Goal: Information Seeking & Learning: Learn about a topic

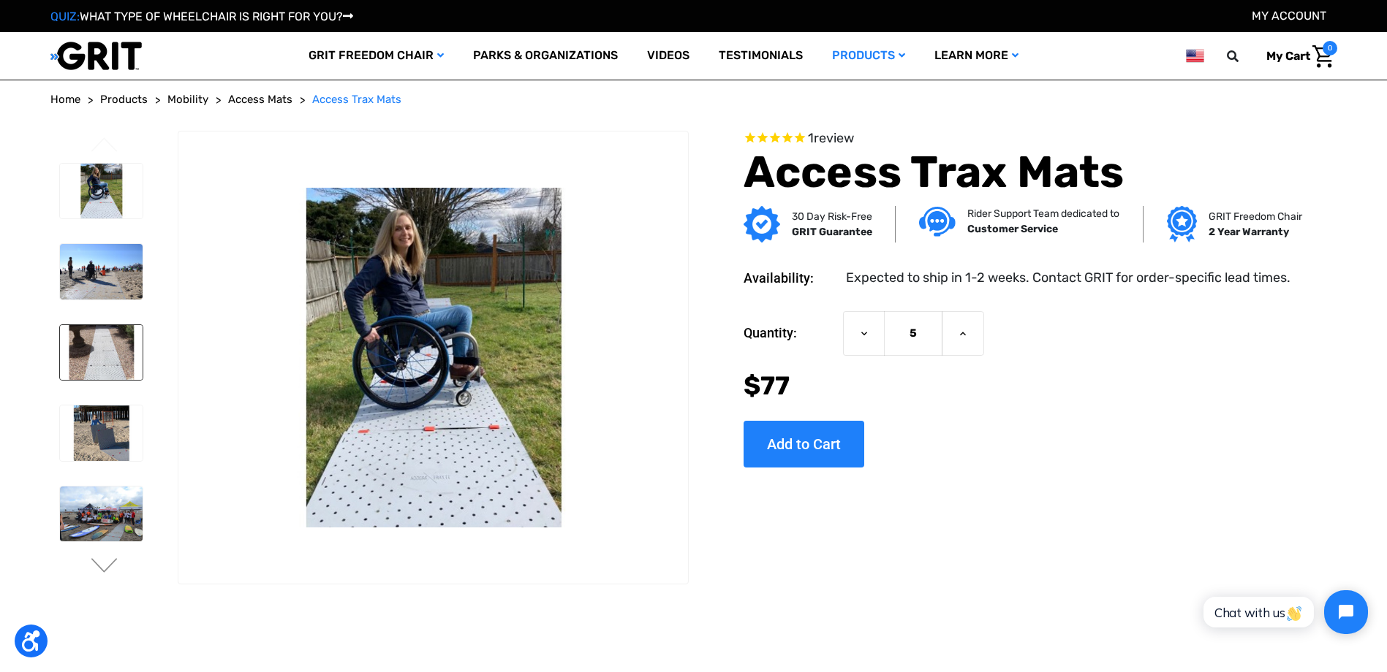
click at [108, 357] on img at bounding box center [101, 353] width 83 height 56
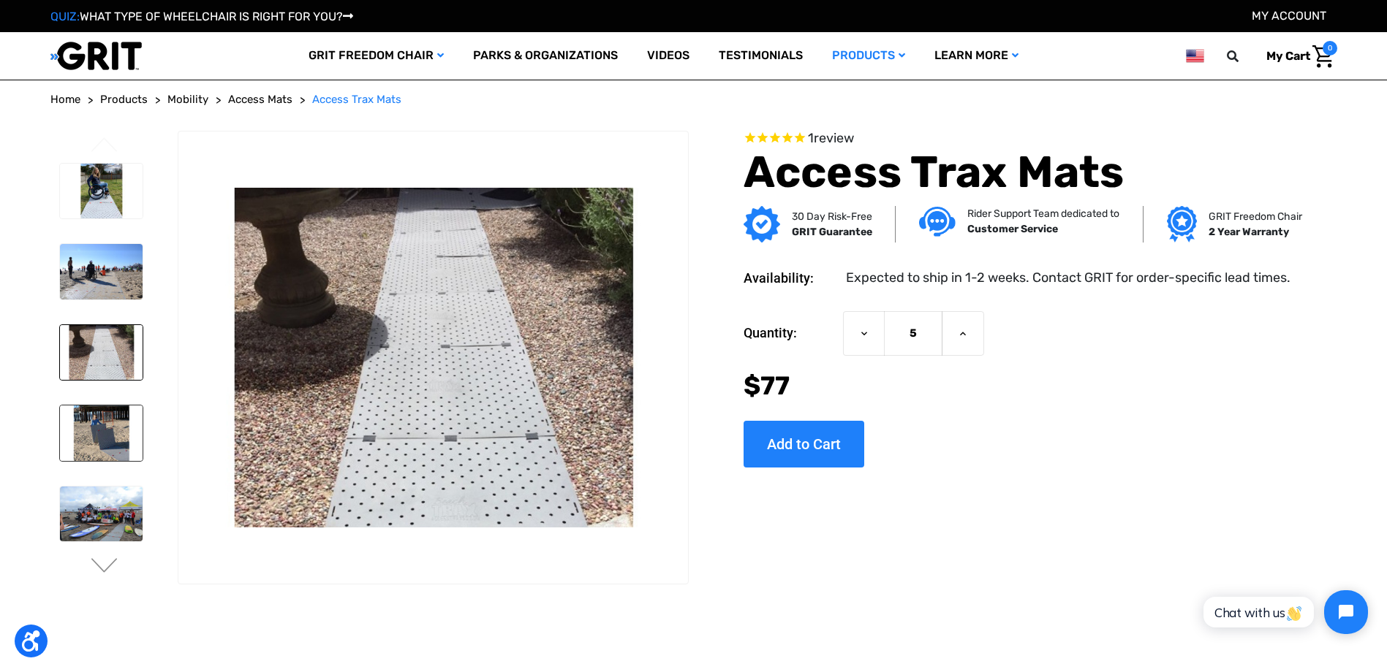
click at [107, 433] on img at bounding box center [101, 434] width 83 height 56
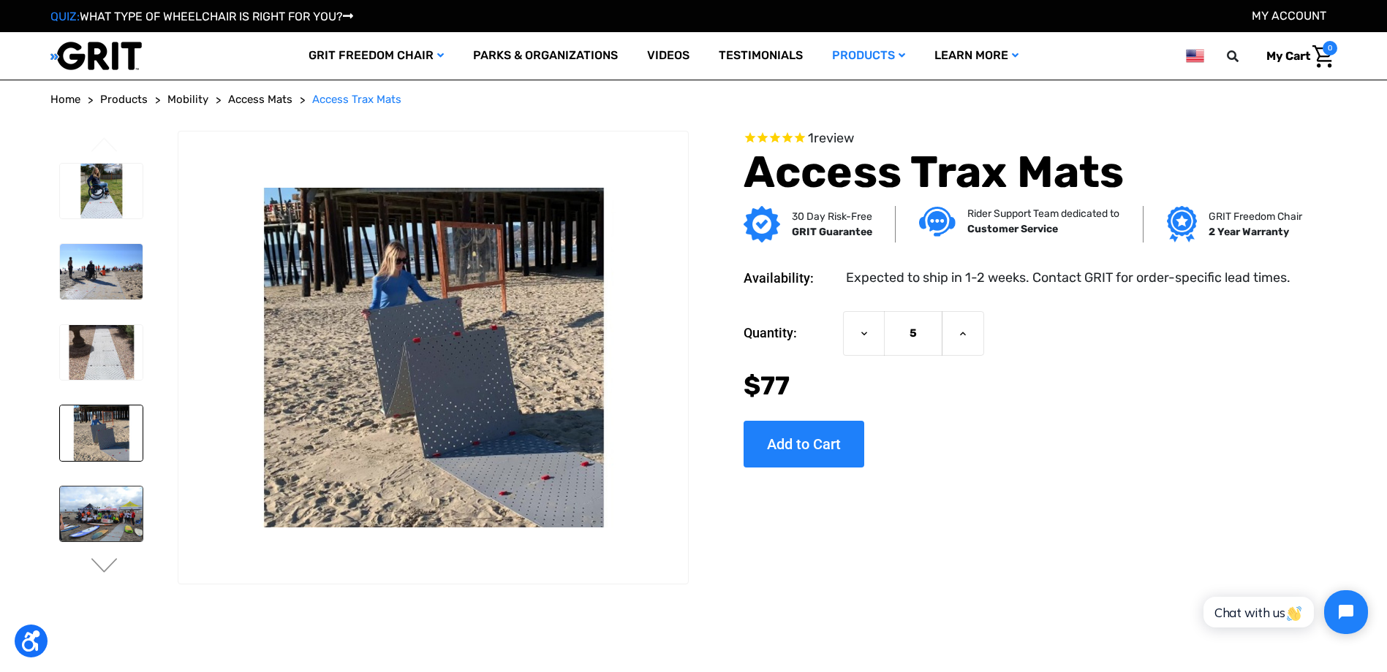
click at [107, 520] on img at bounding box center [101, 515] width 83 height 56
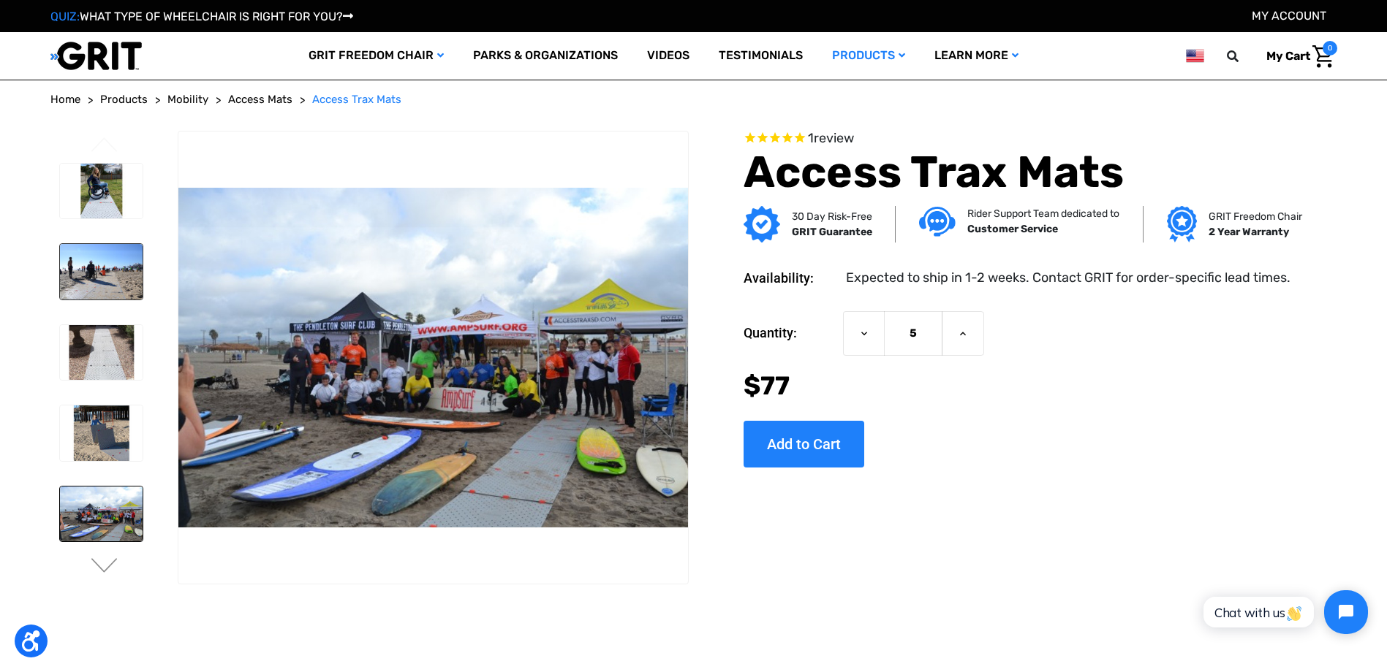
click at [94, 284] on img at bounding box center [101, 272] width 83 height 56
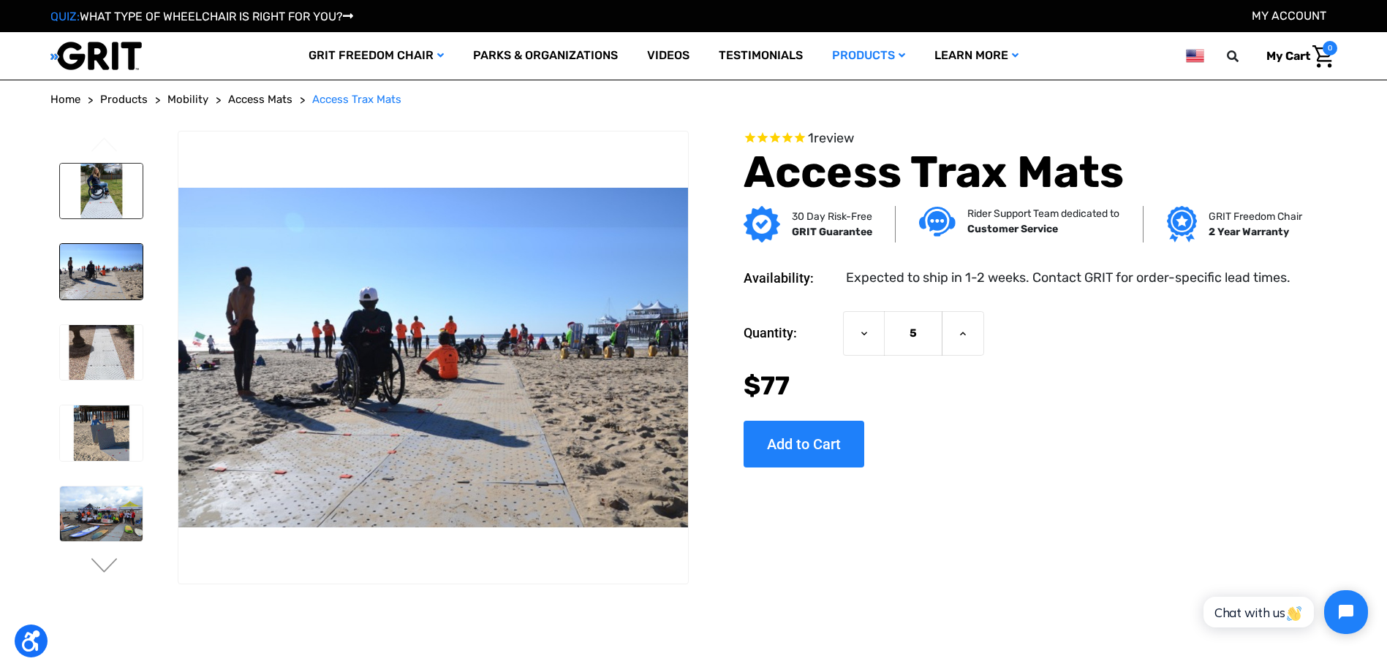
click at [99, 184] on img at bounding box center [101, 192] width 83 height 56
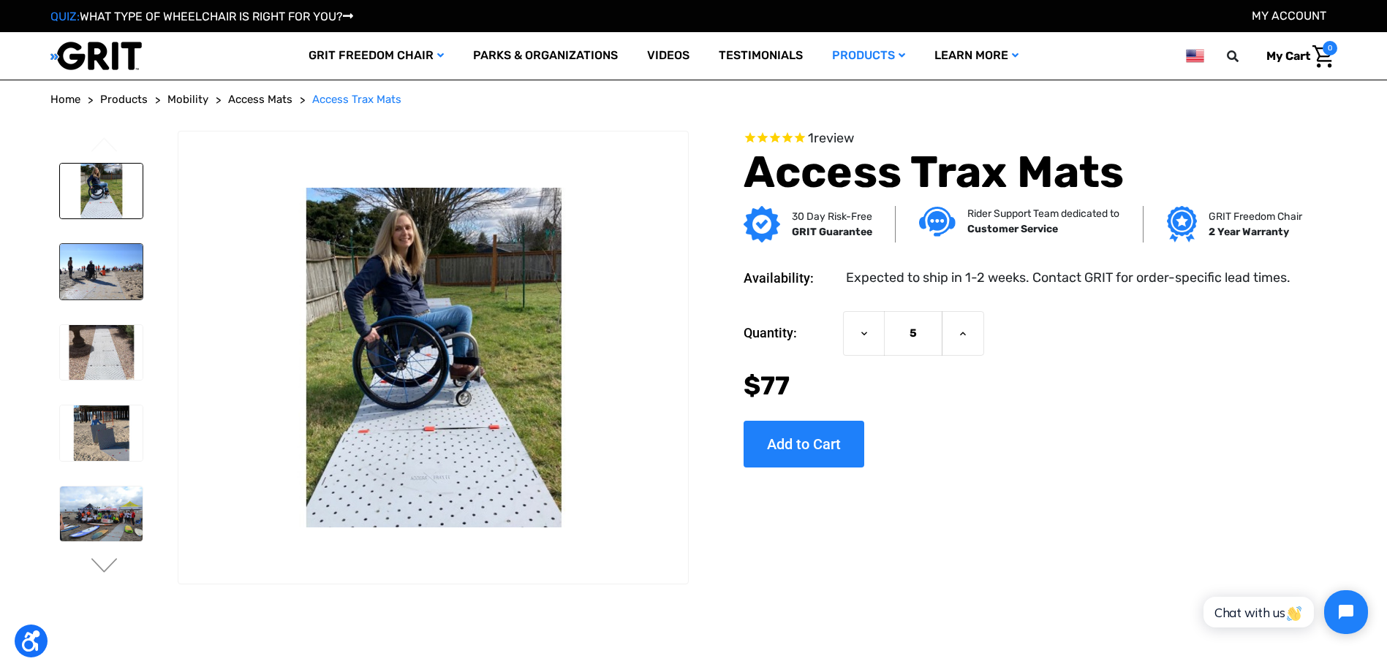
click at [109, 280] on img at bounding box center [101, 272] width 83 height 56
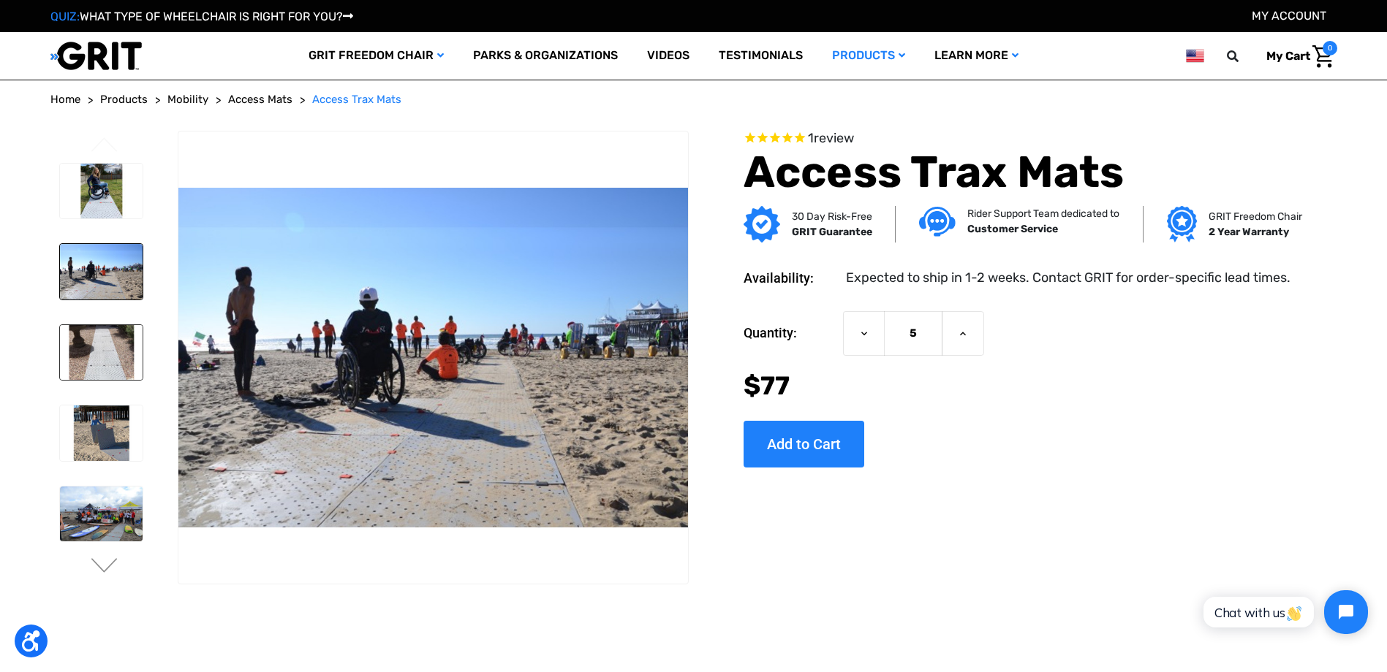
click at [92, 354] on img at bounding box center [101, 353] width 83 height 56
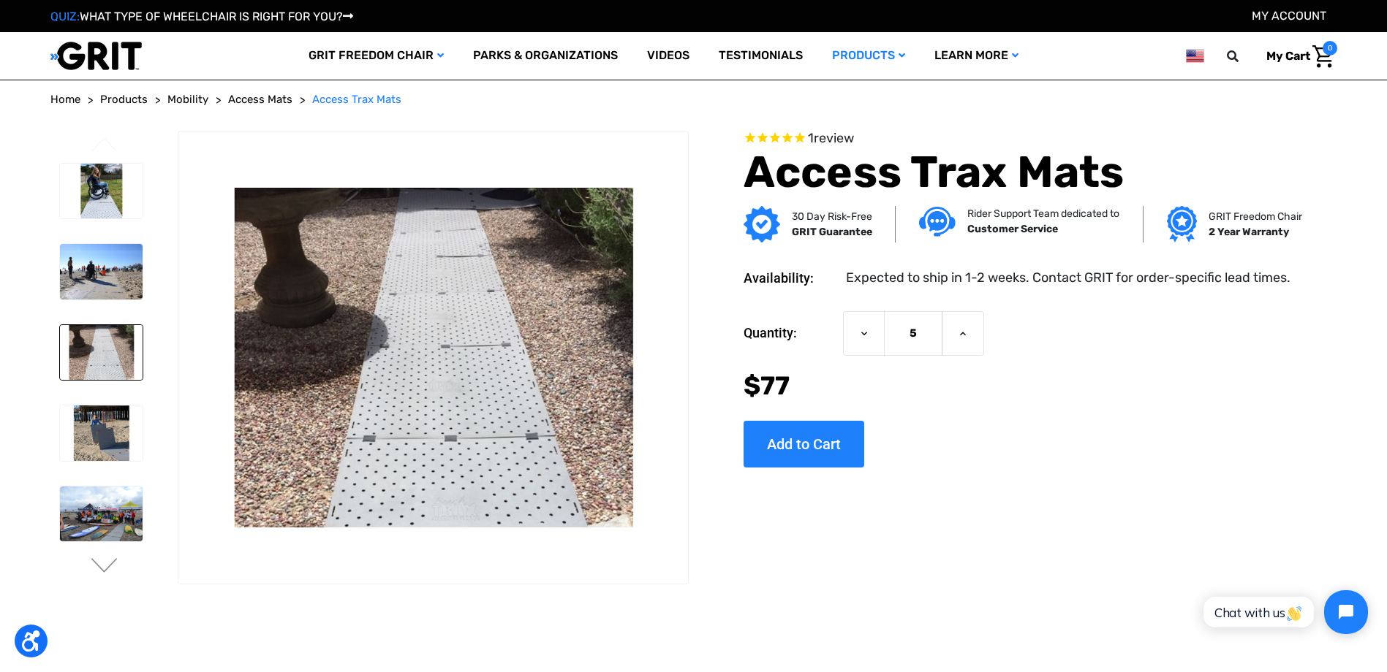
click at [96, 239] on li at bounding box center [101, 272] width 96 height 70
click at [97, 564] on button "Next" at bounding box center [104, 567] width 31 height 18
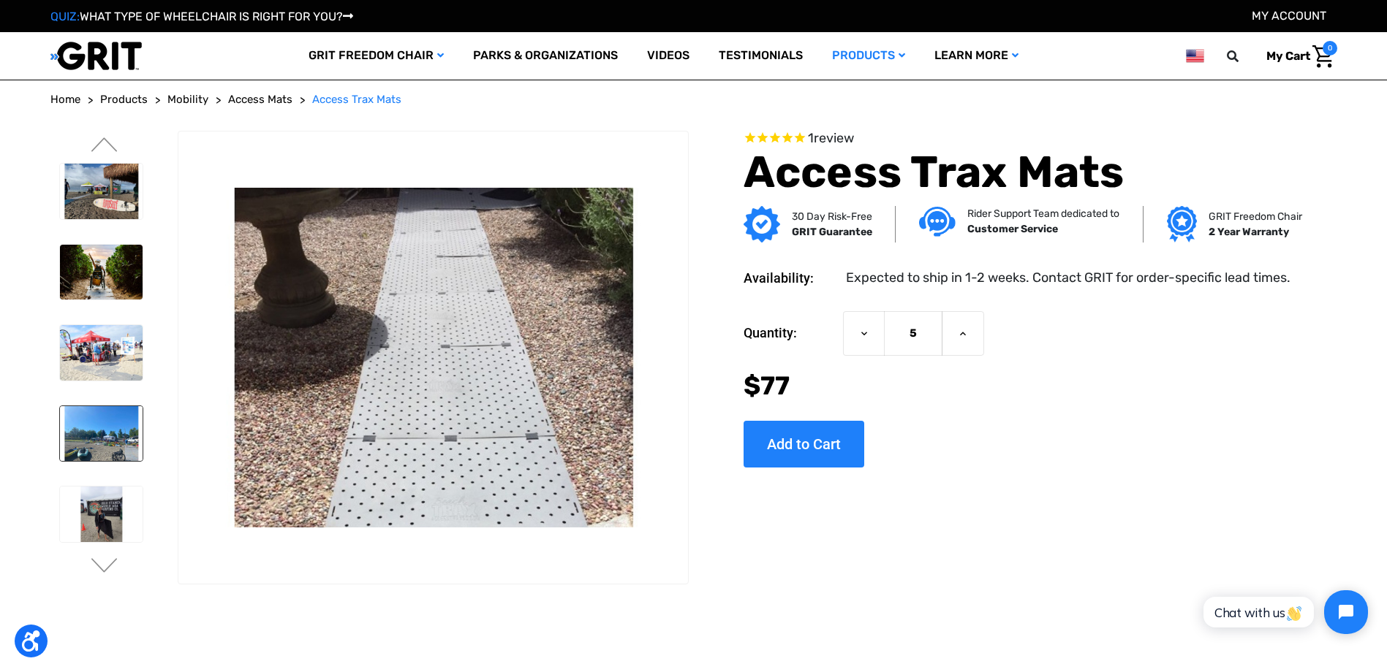
click at [107, 432] on img at bounding box center [101, 434] width 83 height 56
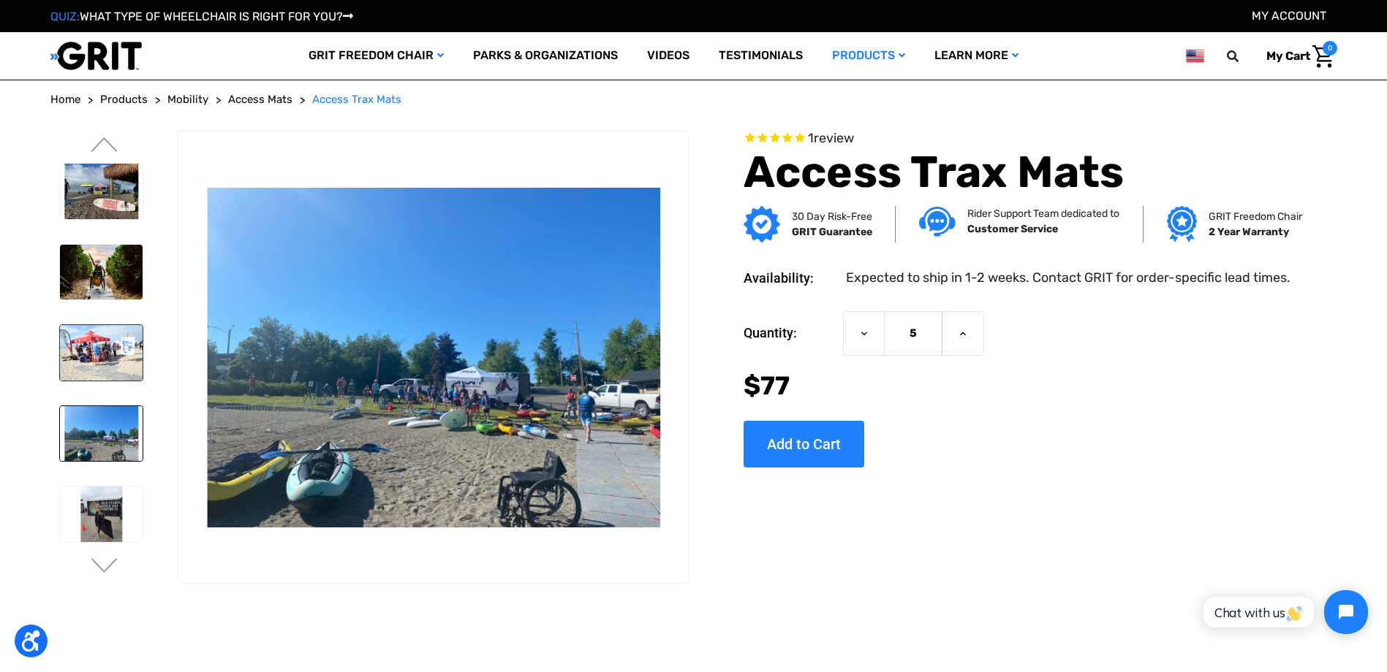
click at [98, 352] on img at bounding box center [101, 353] width 83 height 56
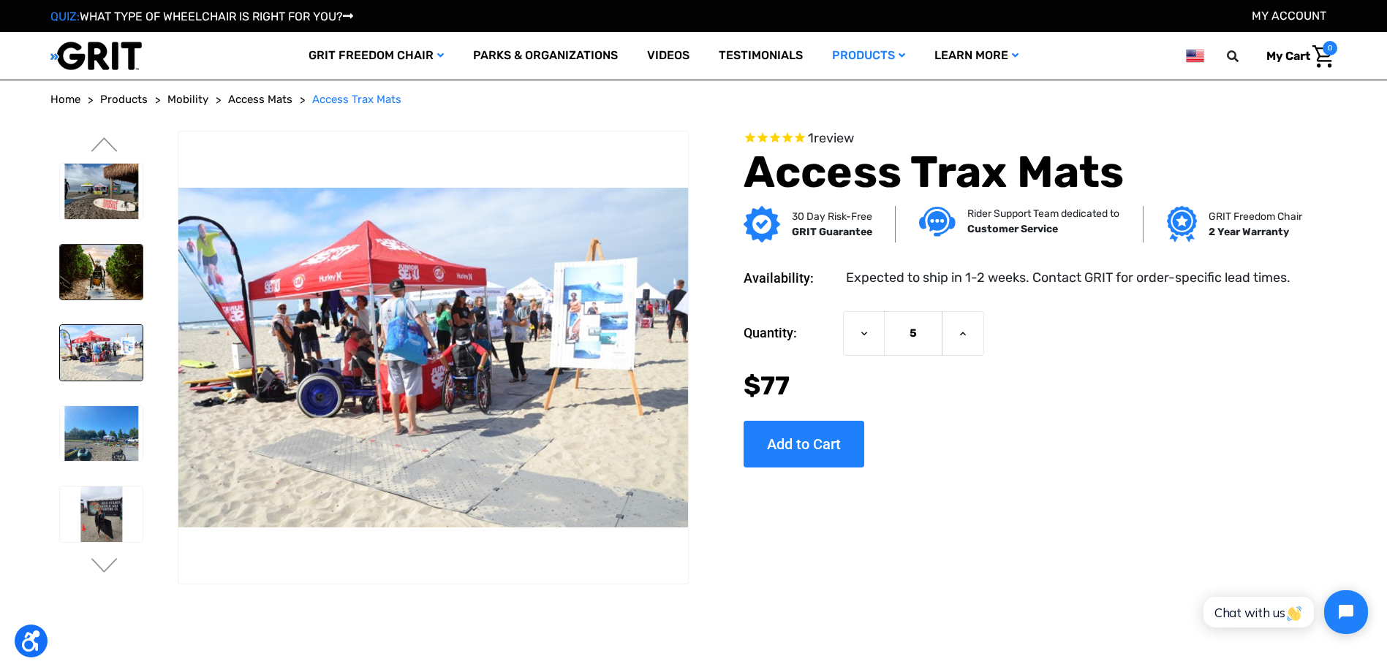
click at [94, 278] on img at bounding box center [101, 273] width 83 height 56
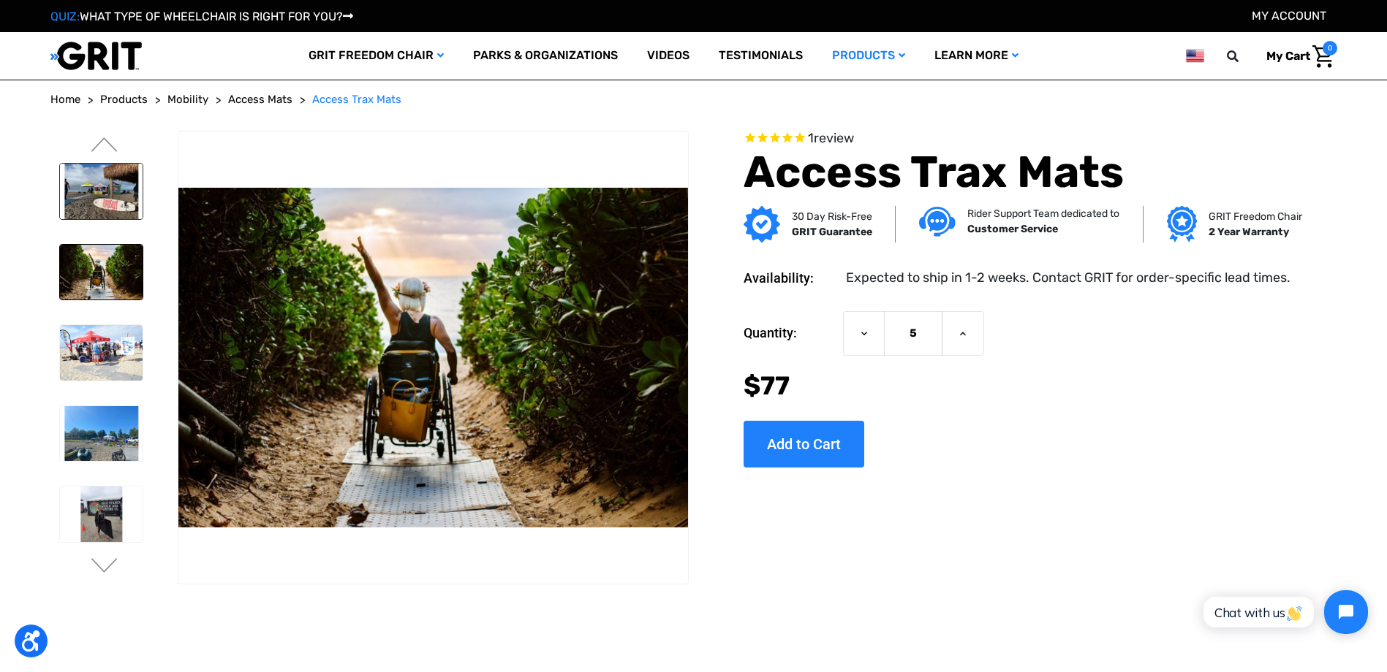
click at [99, 200] on img at bounding box center [101, 192] width 83 height 56
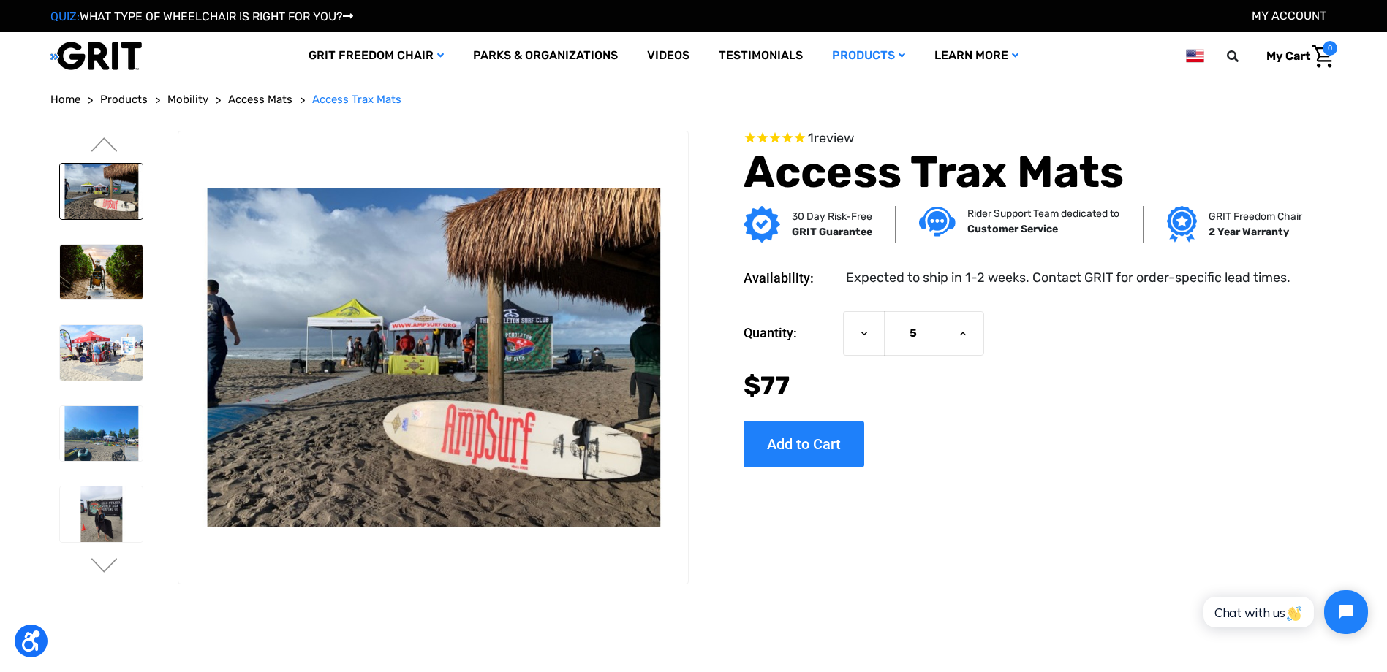
click at [99, 544] on li at bounding box center [101, 514] width 96 height 70
click at [99, 523] on img at bounding box center [101, 515] width 83 height 56
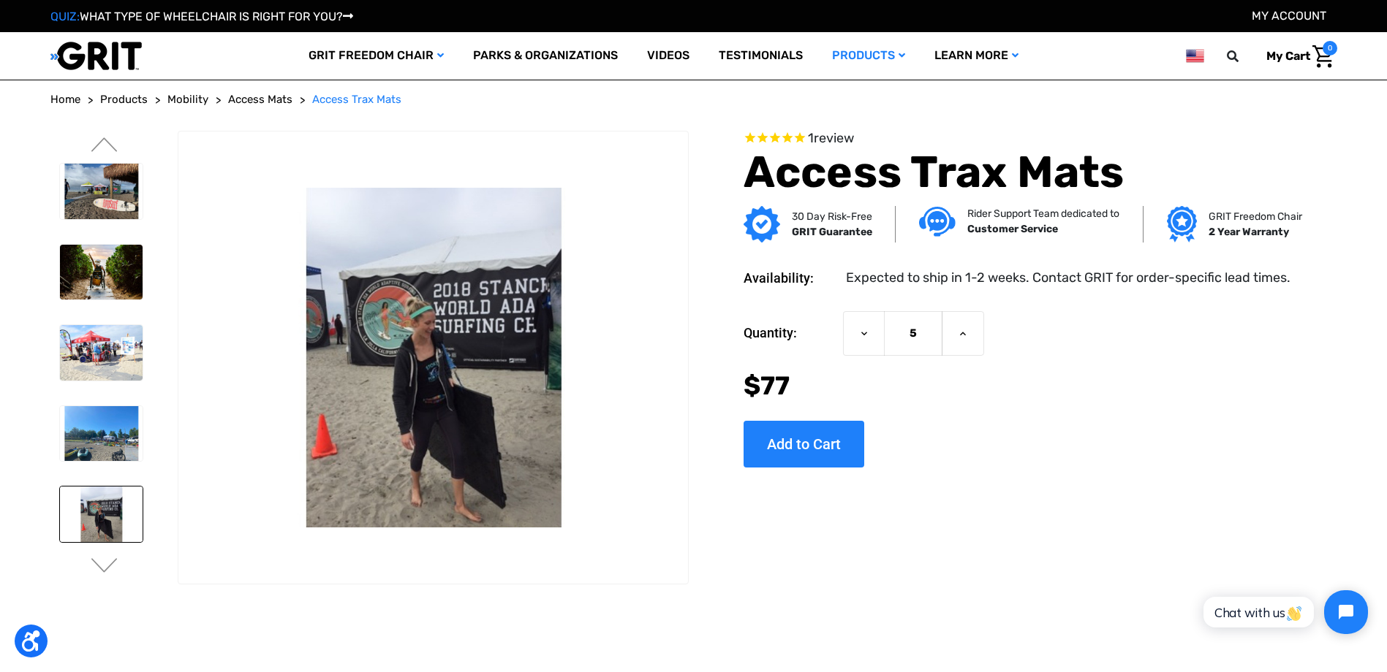
click at [101, 580] on ul "Previous Next" at bounding box center [114, 358] width 128 height 455
